Goal: Information Seeking & Learning: Find specific fact

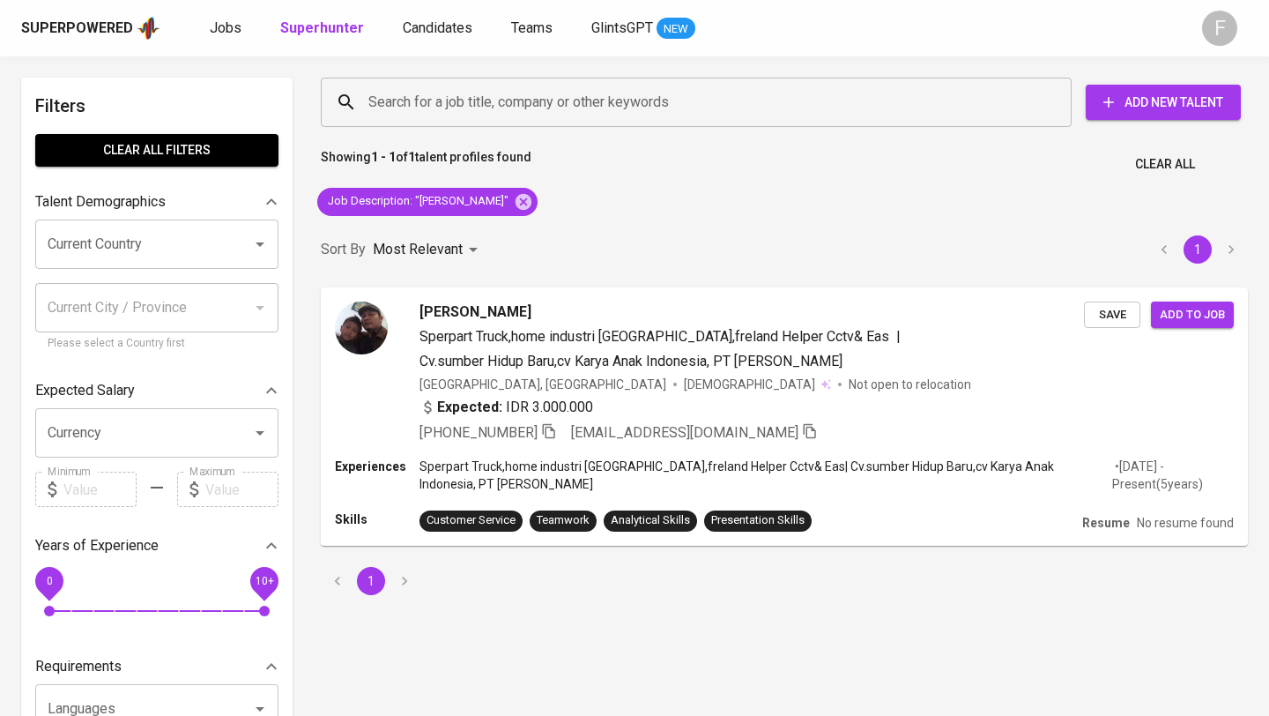
scroll to position [11, 0]
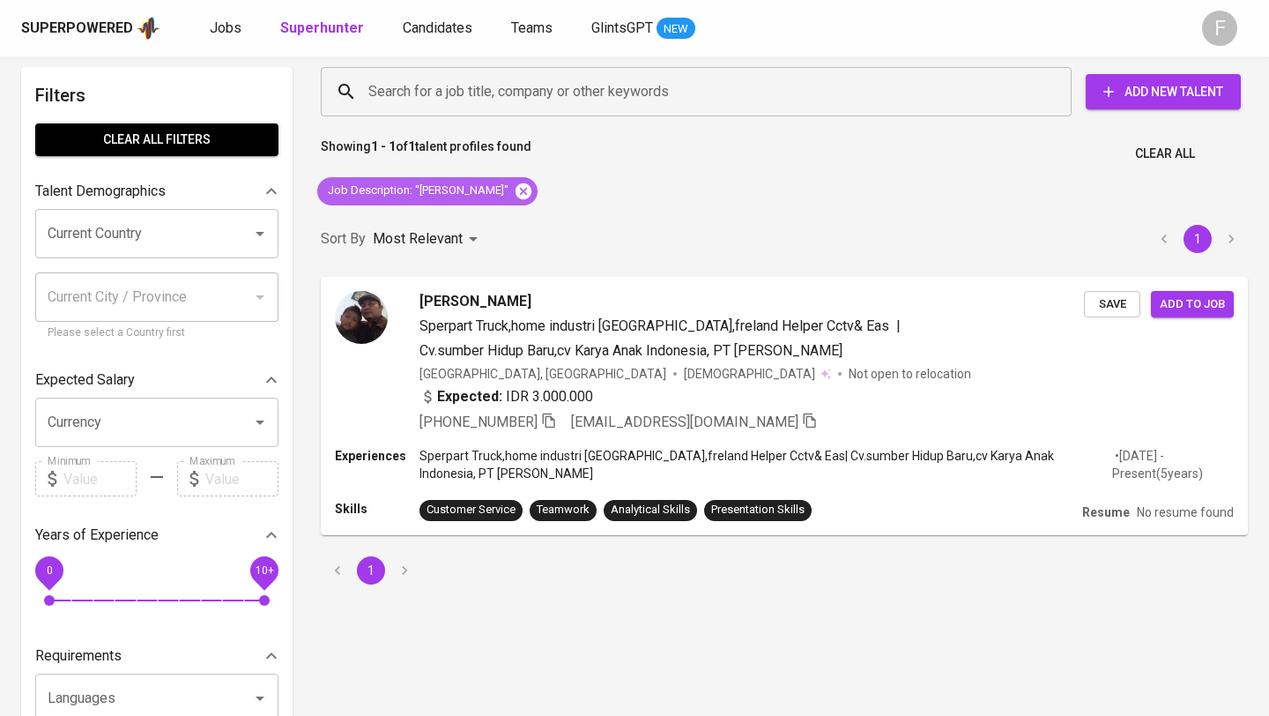
click at [514, 199] on icon at bounding box center [523, 191] width 19 height 19
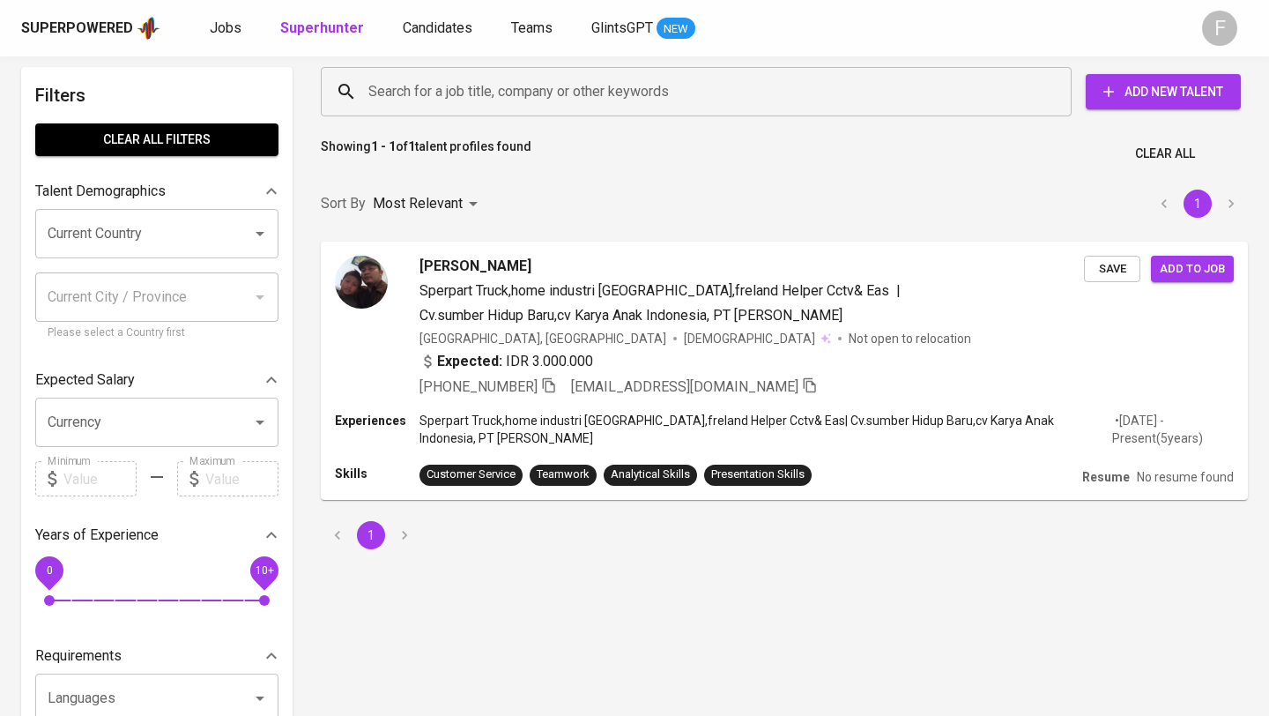
click at [439, 90] on input "Search for a job title, company or other keywords" at bounding box center [700, 91] width 673 height 33
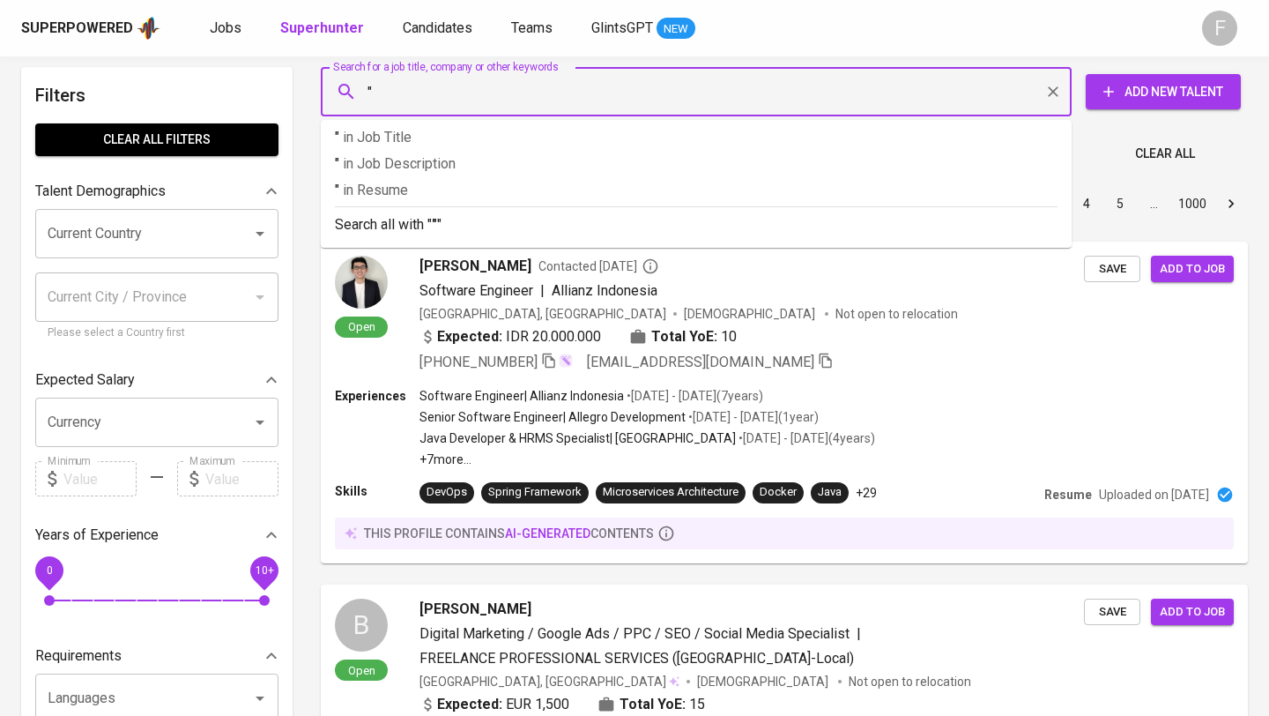
paste input "[PERSON_NAME]"
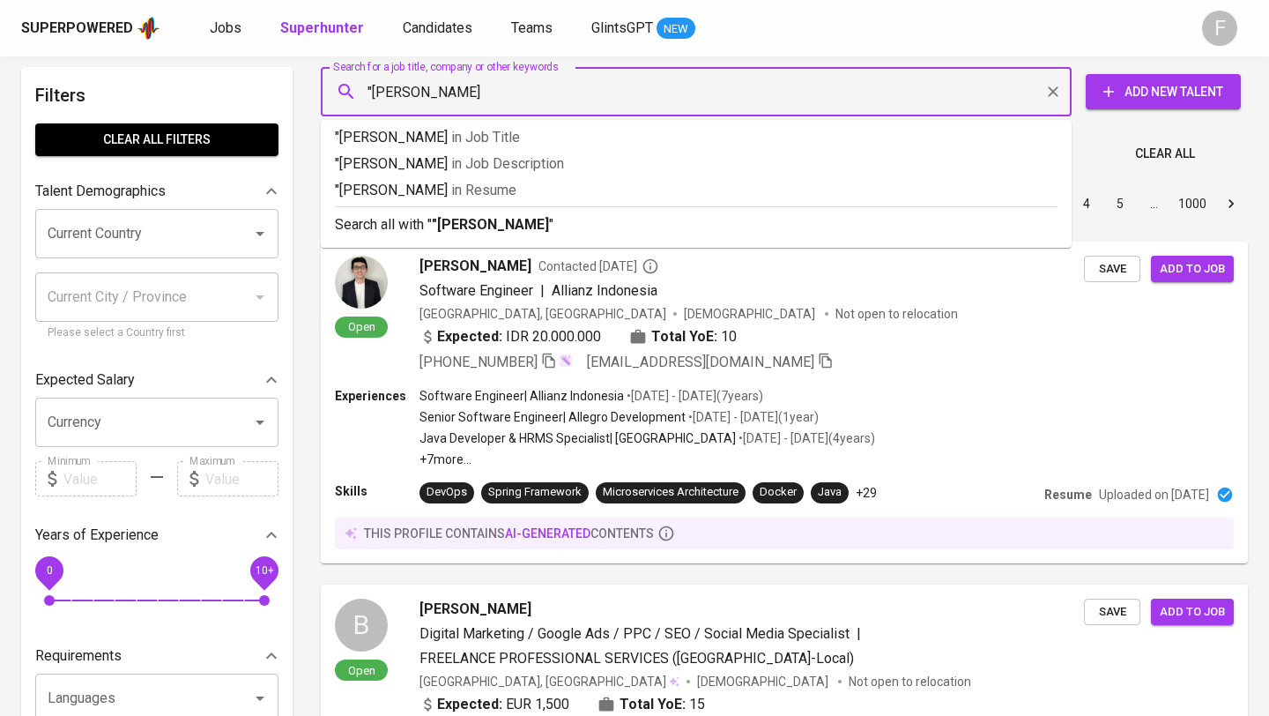
type input ""[PERSON_NAME]""
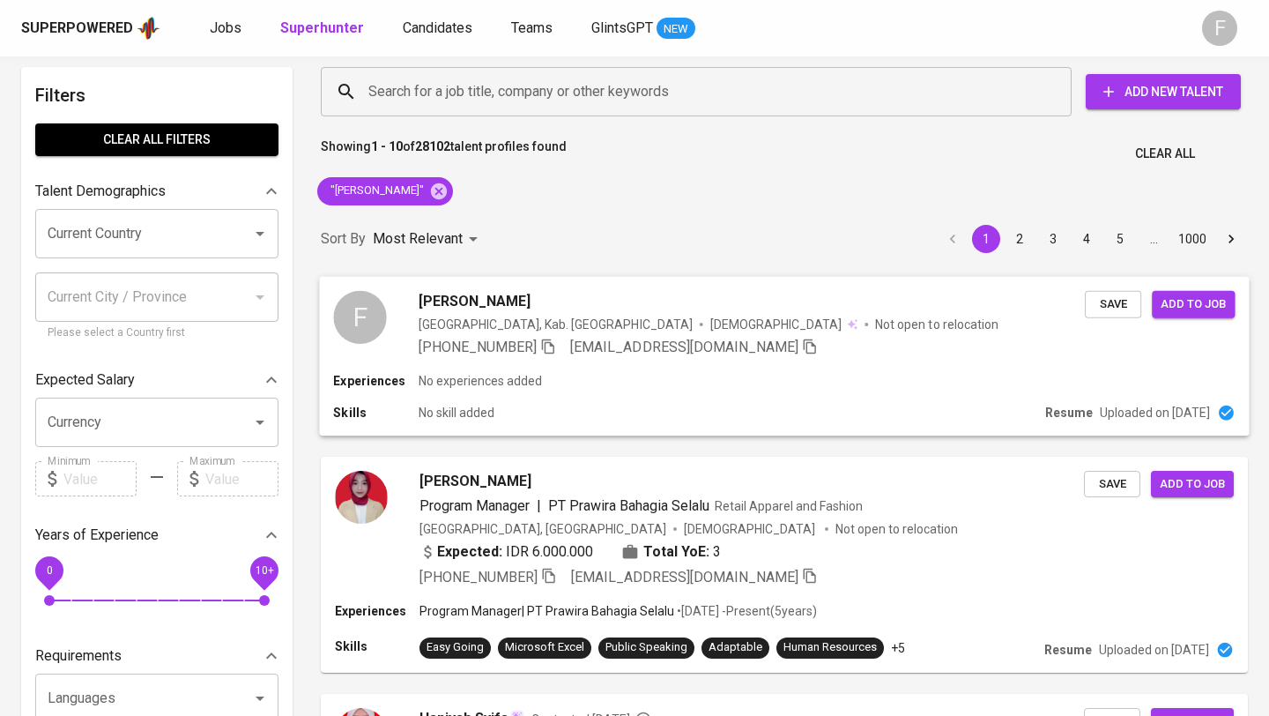
click at [666, 389] on div "Experiences No experiences added" at bounding box center [783, 381] width 901 height 18
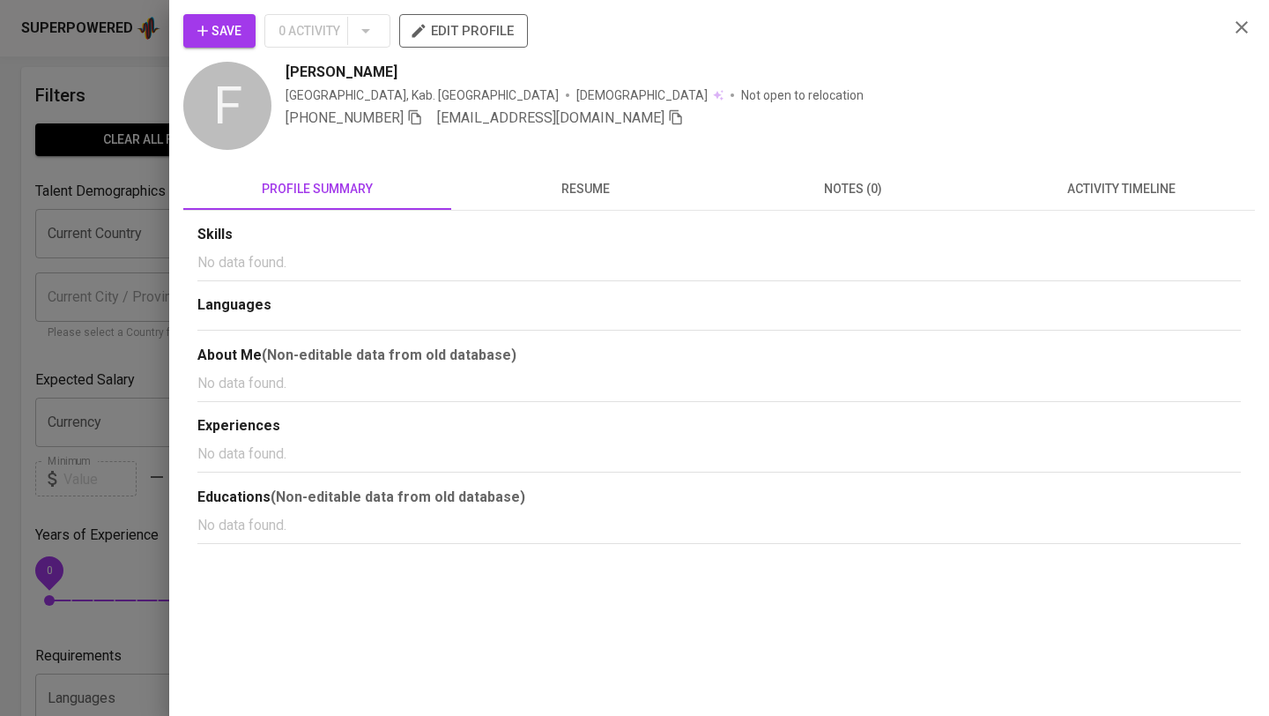
click at [585, 195] on span "resume" at bounding box center [585, 189] width 247 height 22
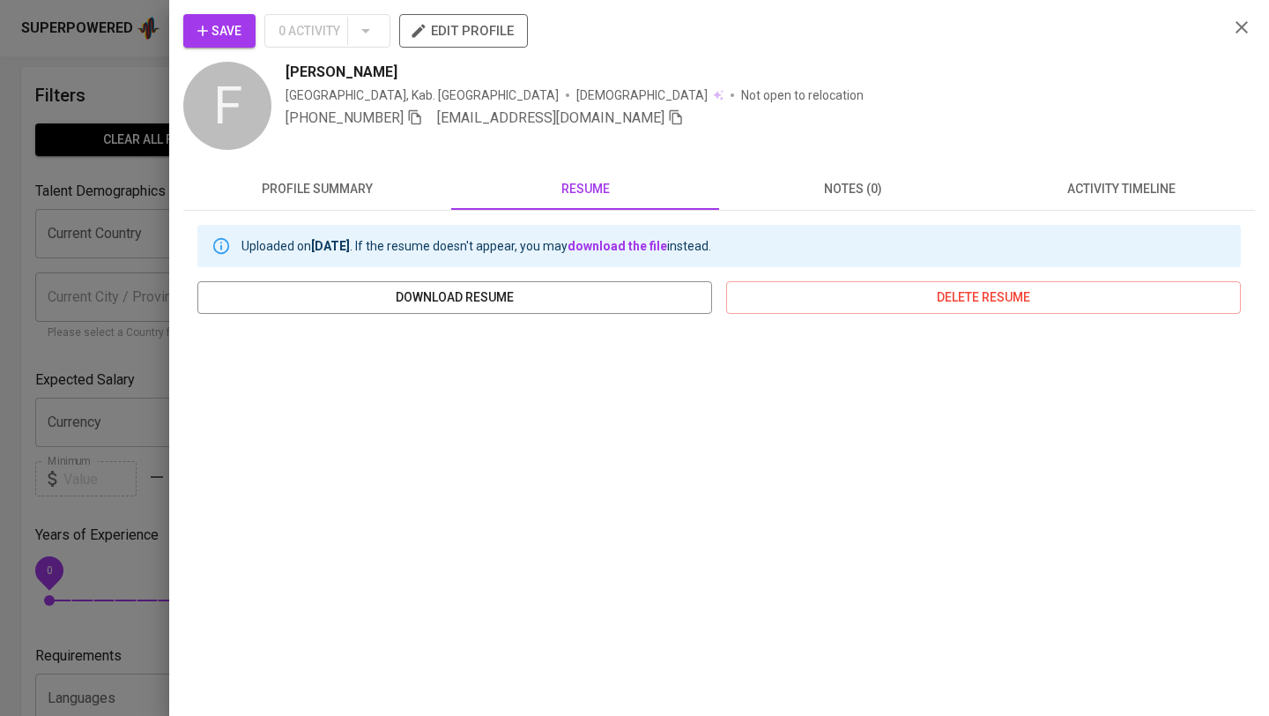
click at [128, 178] on div at bounding box center [634, 358] width 1269 height 716
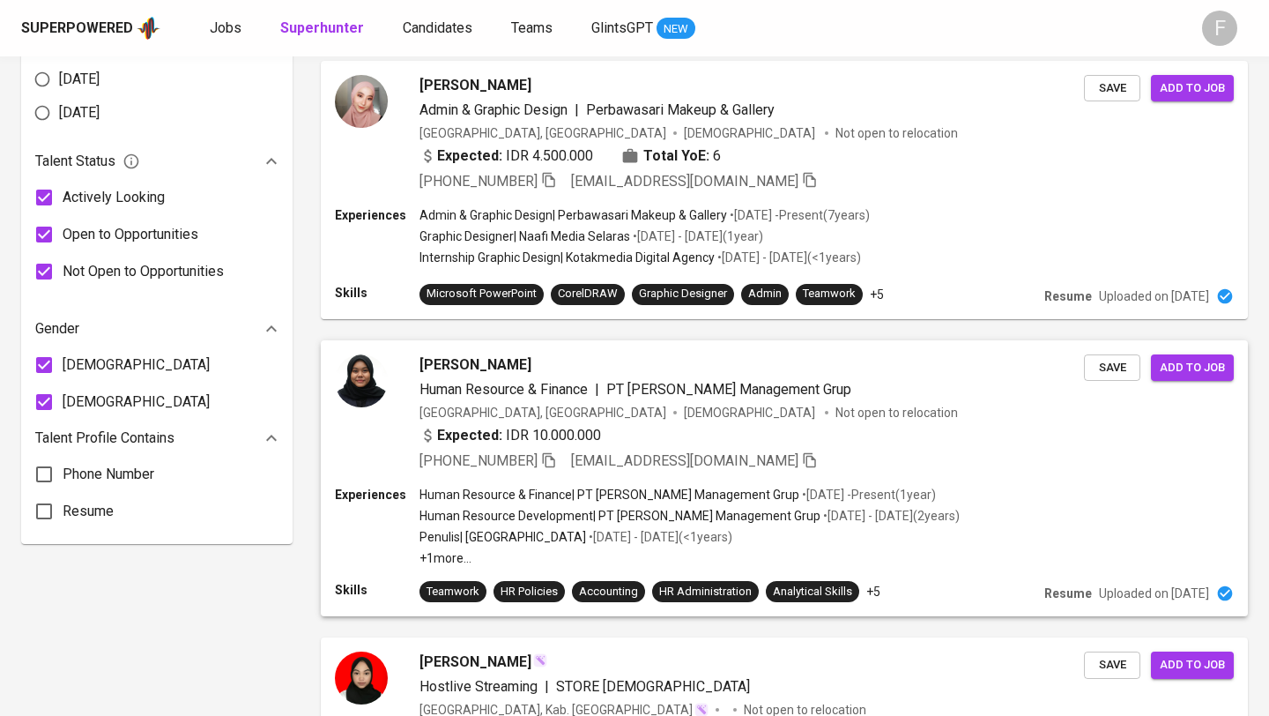
scroll to position [991, 0]
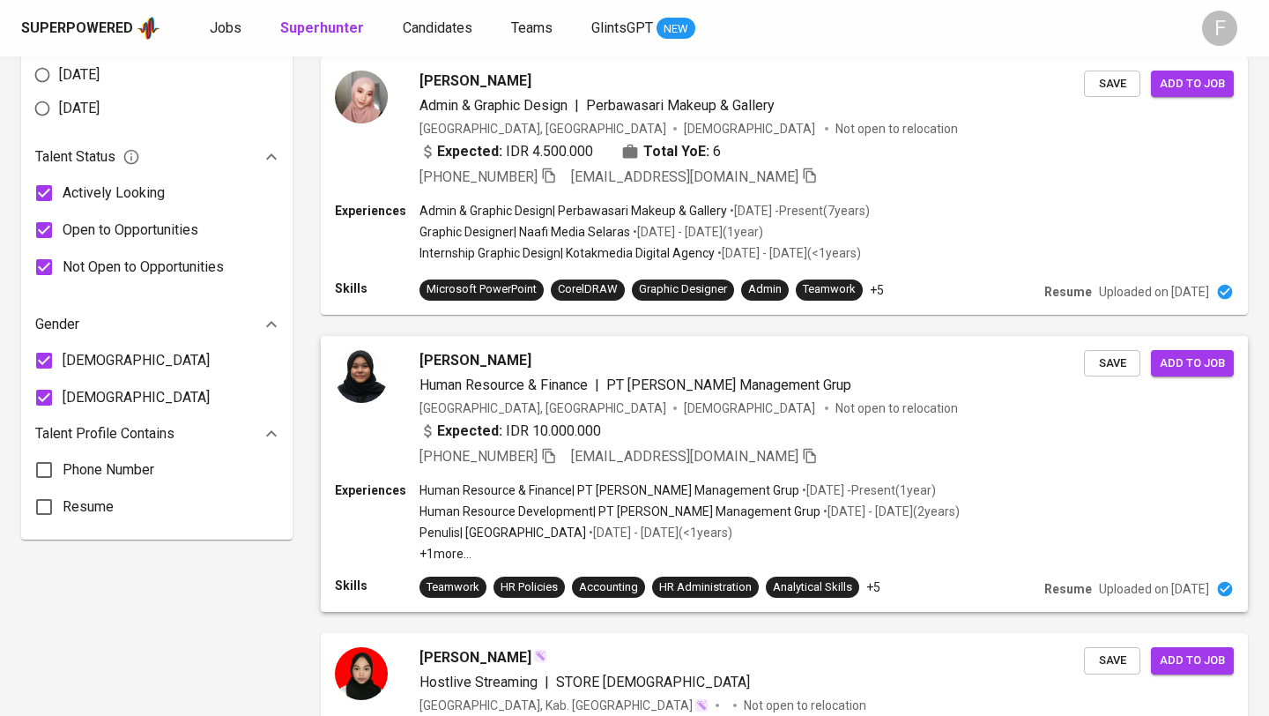
click at [844, 415] on div "[PERSON_NAME] Human Resource & Finance | PT [PERSON_NAME] Management Grup [GEOG…" at bounding box center [751, 408] width 664 height 117
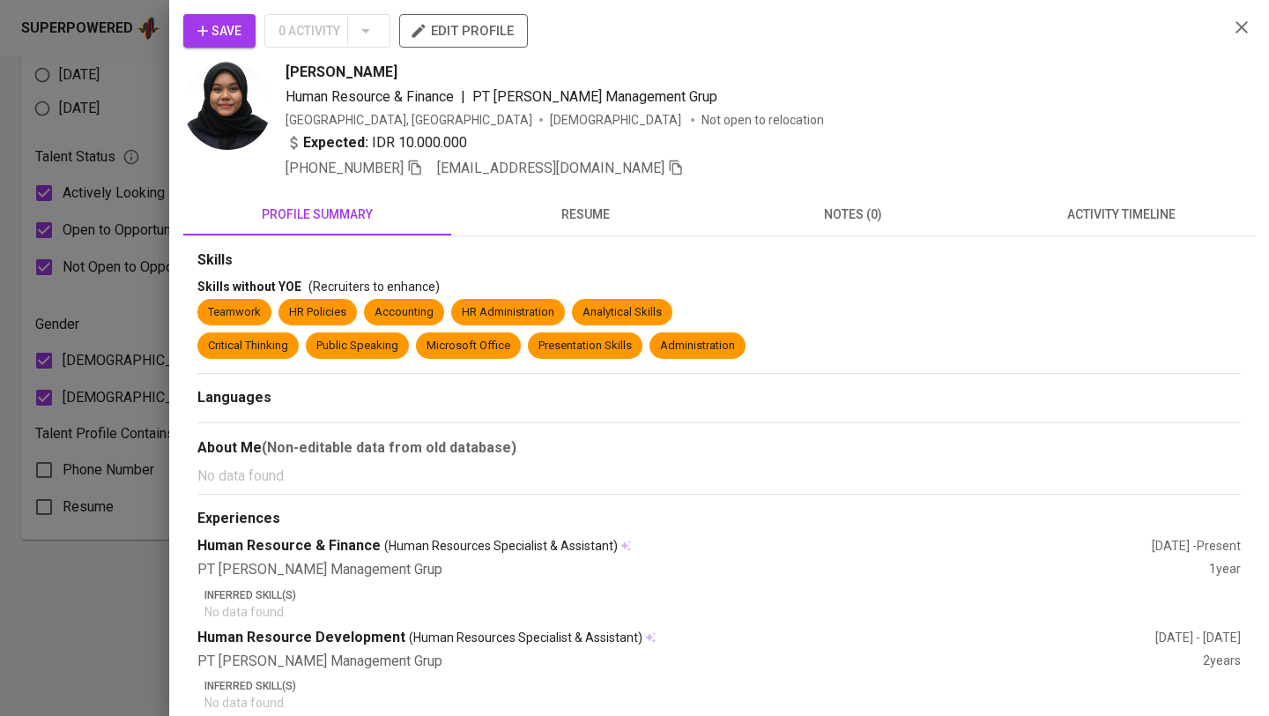
click at [419, 165] on icon "button" at bounding box center [415, 168] width 16 height 16
